Goal: Find specific page/section: Find specific page/section

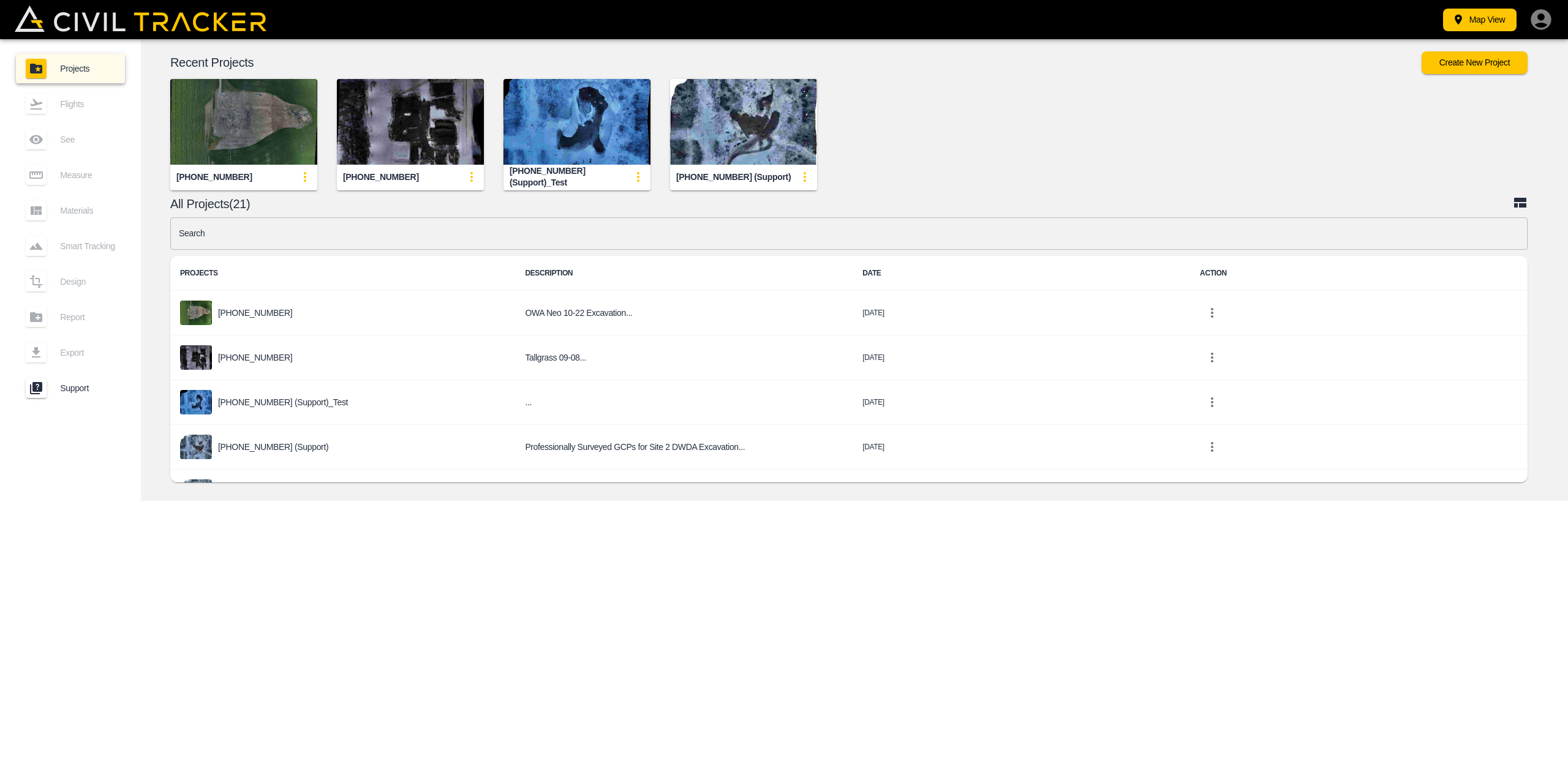
click at [233, 153] on img "button" at bounding box center [244, 122] width 147 height 86
click at [240, 108] on img "button" at bounding box center [244, 122] width 147 height 86
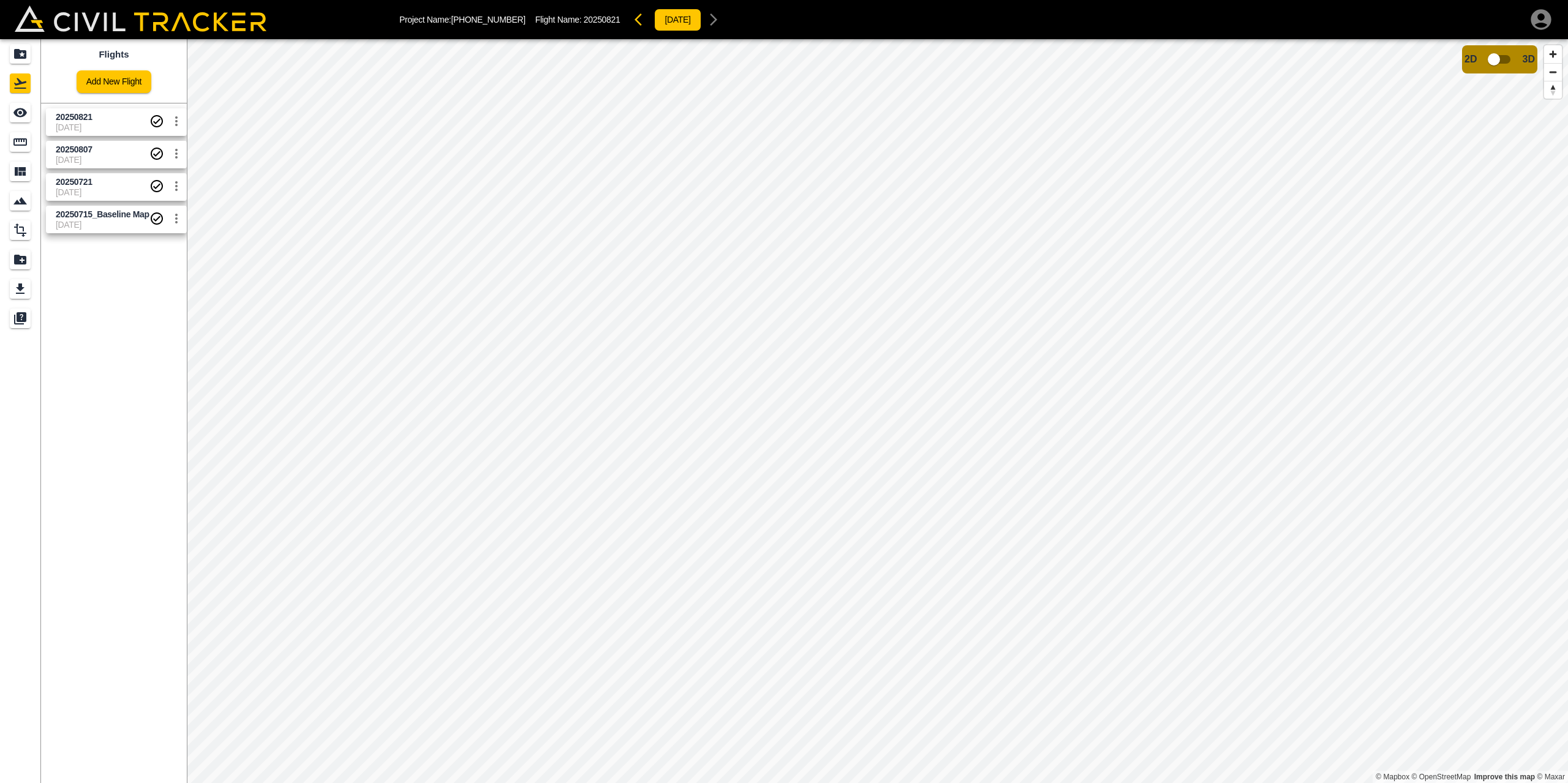
click at [108, 223] on span "[DATE]" at bounding box center [103, 225] width 94 height 10
click at [92, 180] on span "20250721" at bounding box center [74, 182] width 36 height 10
click at [708, 19] on icon "button" at bounding box center [714, 19] width 15 height 15
click at [634, 21] on icon "button" at bounding box center [642, 19] width 15 height 15
click at [111, 232] on link "20250715_Baseline Map [DATE]" at bounding box center [117, 219] width 141 height 28
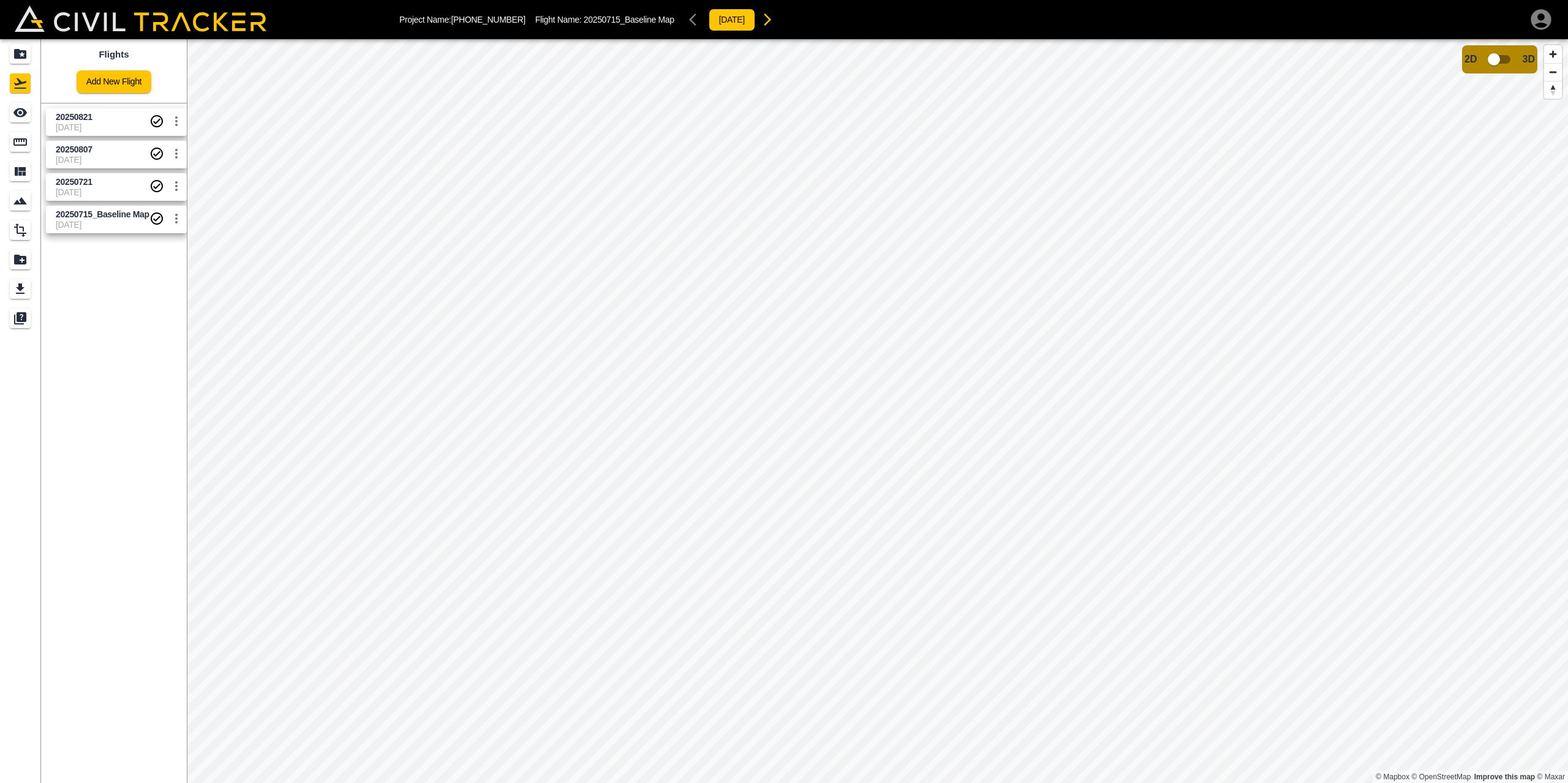
click at [89, 197] on span "[DATE]" at bounding box center [103, 193] width 94 height 10
click at [104, 148] on span "20250807" at bounding box center [103, 150] width 94 height 11
click at [108, 122] on span "20250821" at bounding box center [103, 117] width 94 height 11
click at [23, 291] on icon "Export" at bounding box center [20, 289] width 15 height 15
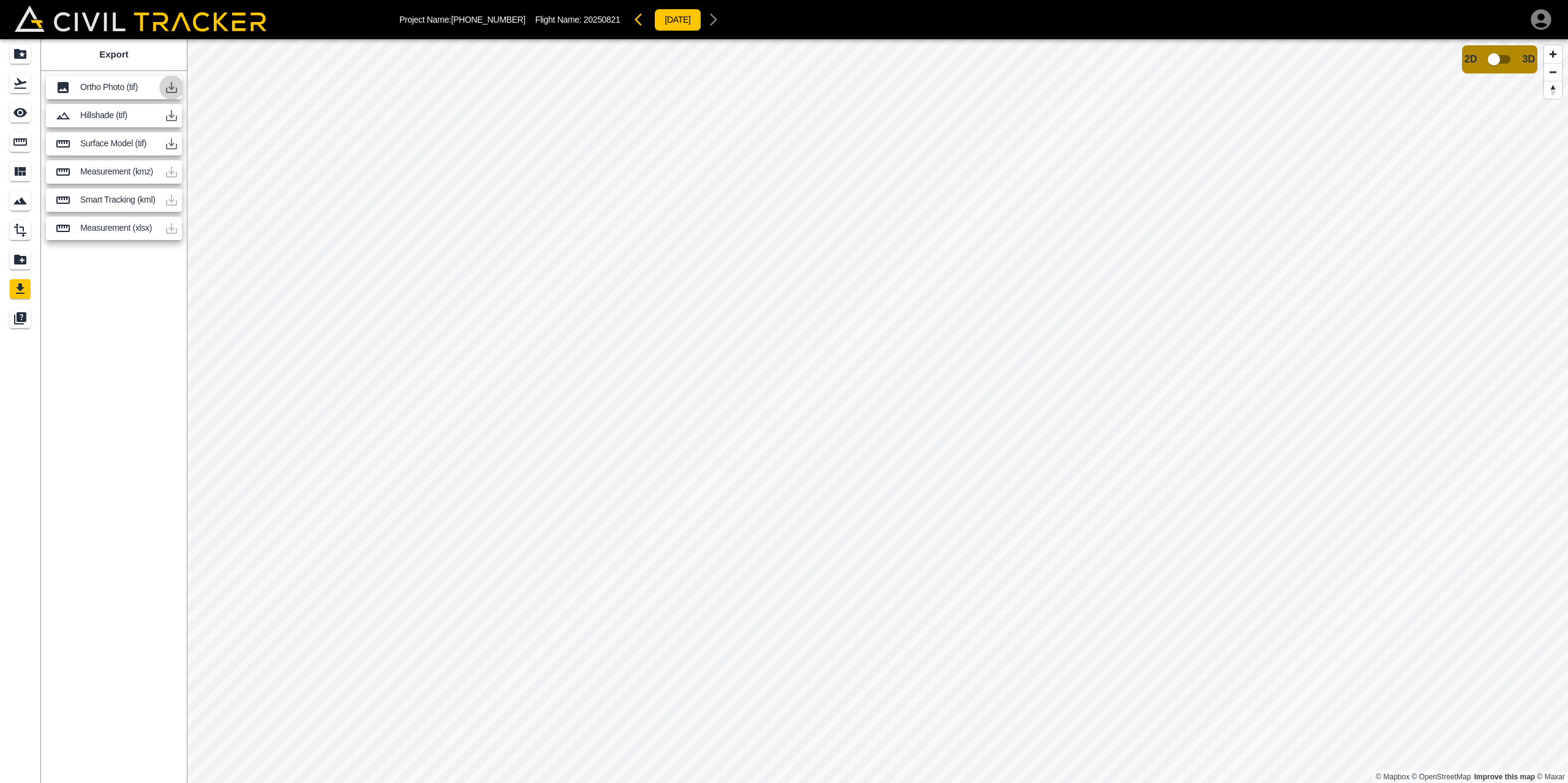
click at [168, 85] on icon "button" at bounding box center [172, 87] width 15 height 15
click at [19, 53] on icon "Projects" at bounding box center [19, 54] width 12 height 10
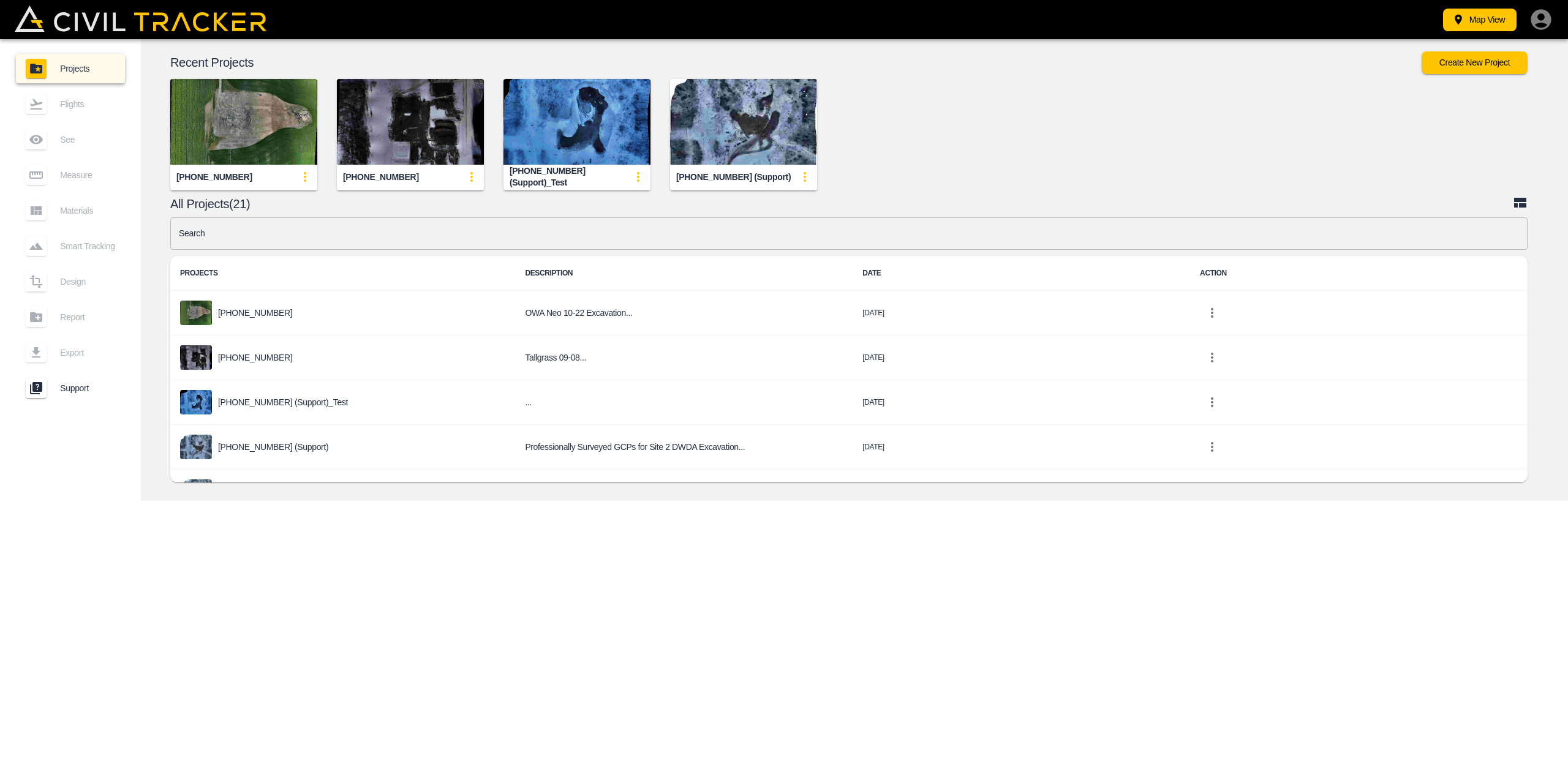
click at [244, 129] on img "button" at bounding box center [244, 122] width 147 height 86
